Goal: Transaction & Acquisition: Purchase product/service

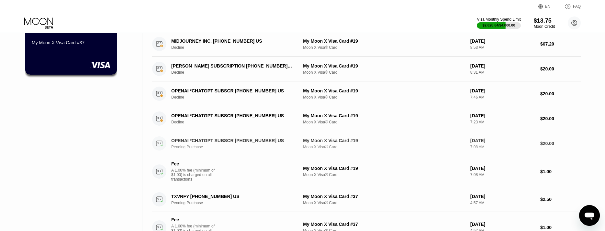
scroll to position [32, 0]
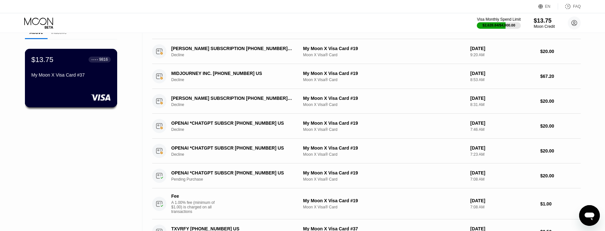
click at [55, 95] on div at bounding box center [70, 97] width 79 height 6
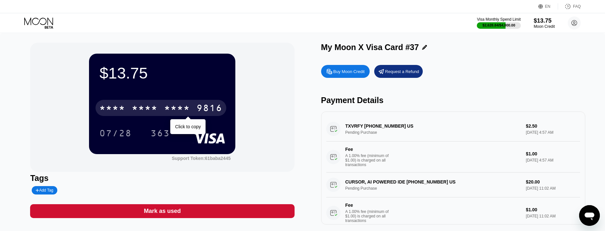
click at [218, 106] on div "9816" at bounding box center [209, 109] width 26 height 10
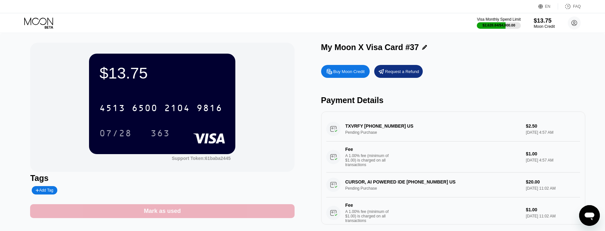
click at [175, 211] on div "Mark as used" at bounding box center [162, 211] width 37 height 7
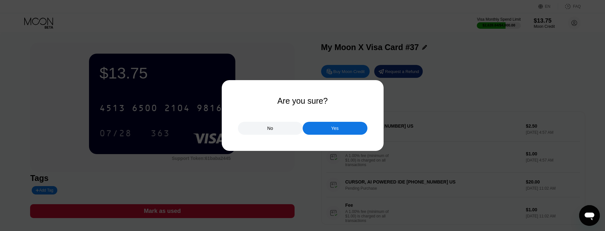
click at [334, 126] on div "Yes" at bounding box center [335, 128] width 65 height 13
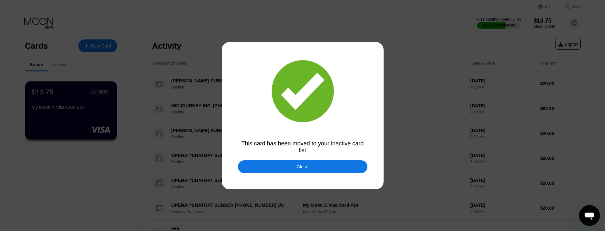
click at [273, 167] on div "Close" at bounding box center [302, 166] width 129 height 13
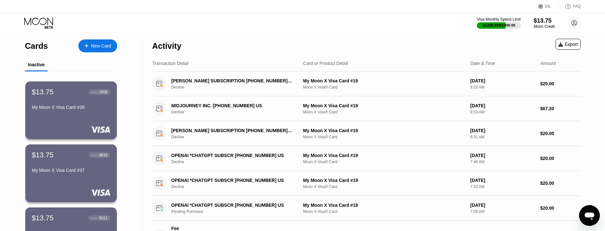
click at [98, 47] on div "New Card" at bounding box center [101, 46] width 20 height 6
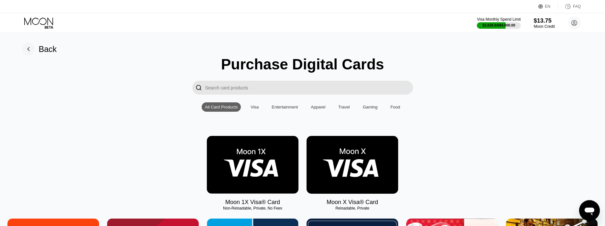
click at [374, 176] on img at bounding box center [352, 165] width 92 height 58
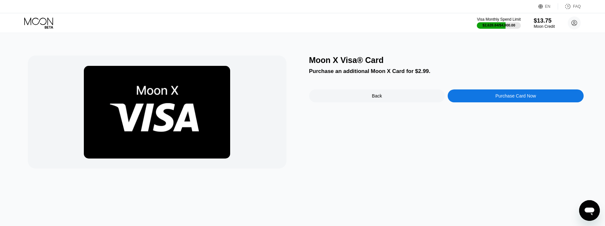
click at [490, 98] on div "Purchase Card Now" at bounding box center [515, 96] width 136 height 13
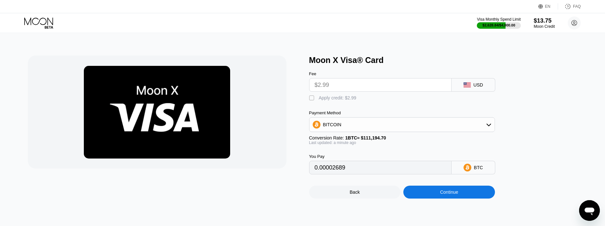
click at [315, 102] on div "" at bounding box center [312, 98] width 6 height 6
type input "0"
click at [442, 195] on div "Continue" at bounding box center [449, 192] width 18 height 5
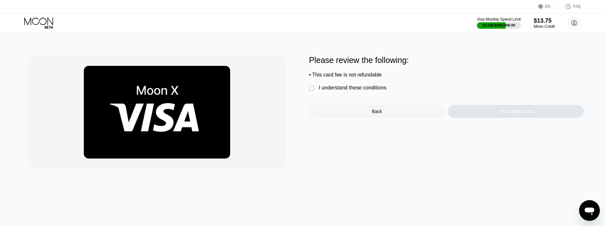
click at [365, 91] on div "I understand these conditions" at bounding box center [353, 88] width 68 height 6
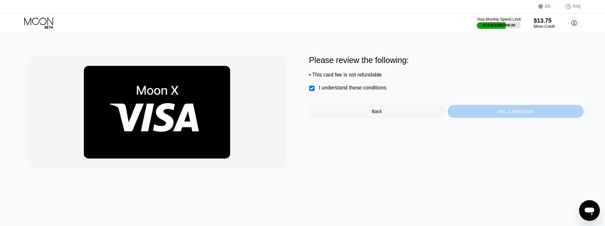
click at [487, 116] on div "Yes, Create Card" at bounding box center [515, 111] width 136 height 13
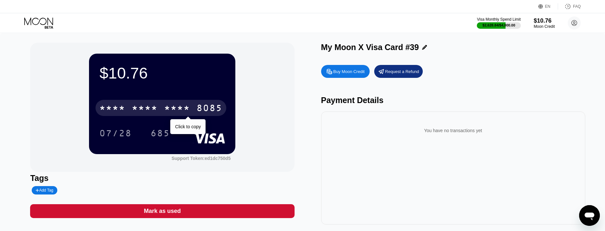
click at [133, 104] on div "* * * * * * * * * * * * 8085" at bounding box center [160, 108] width 131 height 16
click at [125, 107] on div "4513" at bounding box center [112, 109] width 26 height 10
